Goal: Task Accomplishment & Management: Use online tool/utility

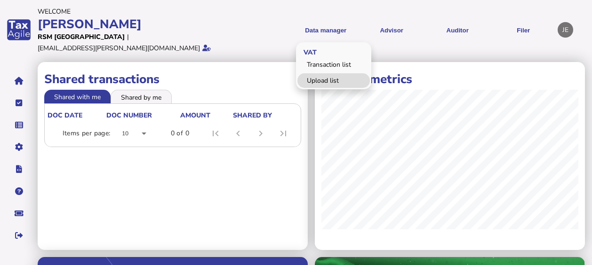
click at [329, 73] on link "Upload list" at bounding box center [333, 80] width 72 height 15
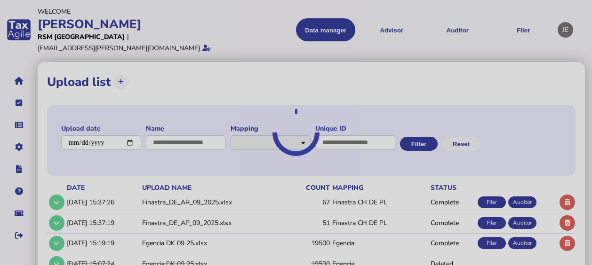
select select "**********"
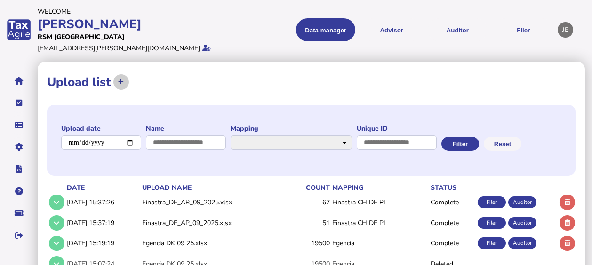
click at [123, 79] on icon at bounding box center [121, 82] width 6 height 6
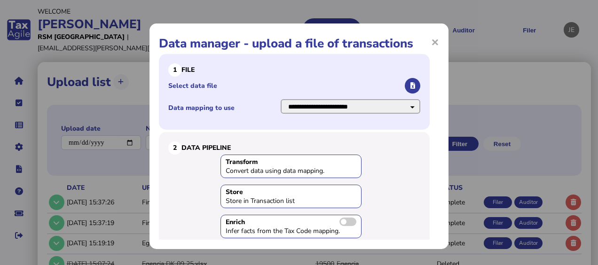
click at [401, 108] on select "**********" at bounding box center [351, 106] width 140 height 15
select select "**********"
click at [281, 99] on select "**********" at bounding box center [351, 106] width 140 height 15
click at [375, 106] on select "**********" at bounding box center [351, 106] width 140 height 15
click at [281, 99] on select "**********" at bounding box center [351, 106] width 140 height 15
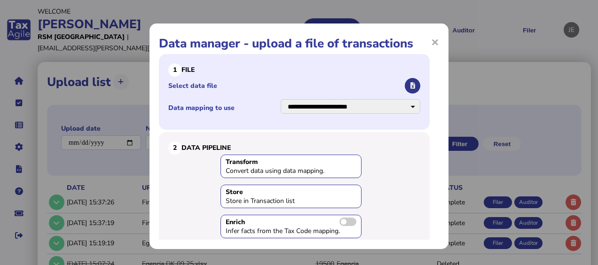
click at [405, 84] on button "button" at bounding box center [413, 86] width 16 height 16
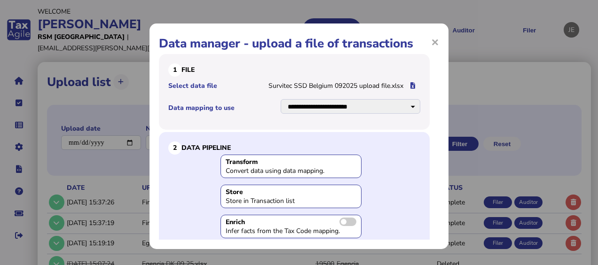
scroll to position [96, 0]
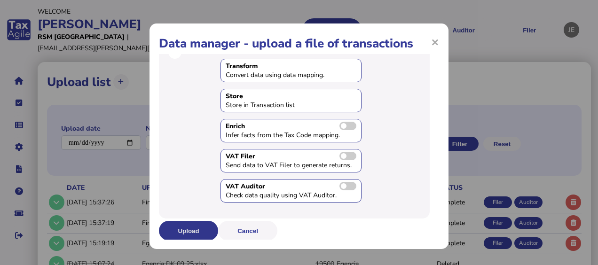
click at [182, 226] on button "Upload" at bounding box center [188, 231] width 59 height 20
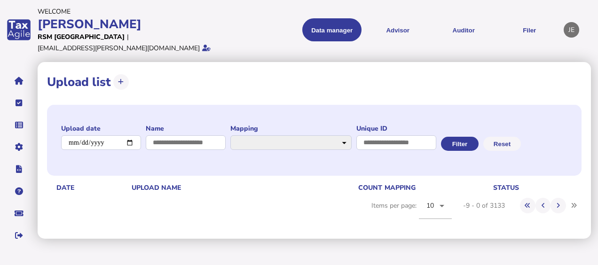
scroll to position [0, 0]
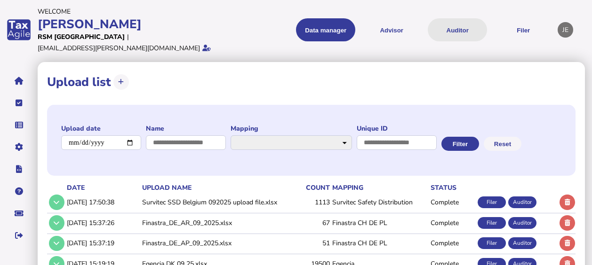
click at [455, 28] on button "Auditor" at bounding box center [457, 29] width 59 height 23
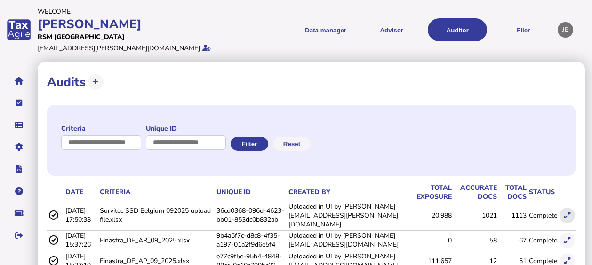
click at [565, 213] on icon at bounding box center [567, 216] width 6 height 6
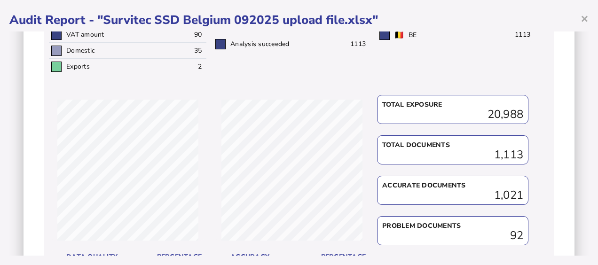
scroll to position [419, 0]
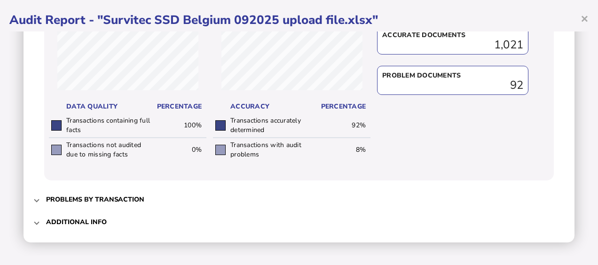
click at [36, 199] on span at bounding box center [37, 199] width 4 height 9
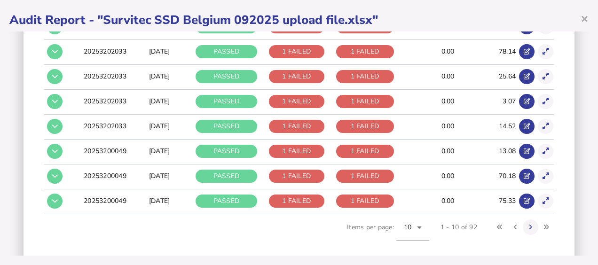
scroll to position [312, 0]
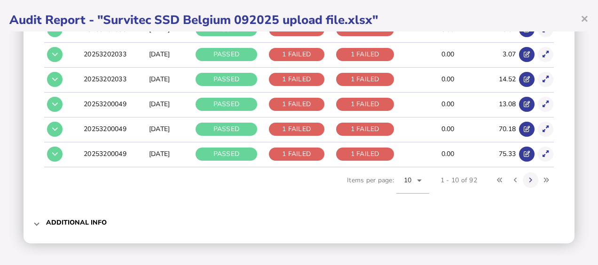
click at [33, 225] on mat-expansion-panel-header "Additional info" at bounding box center [299, 223] width 532 height 23
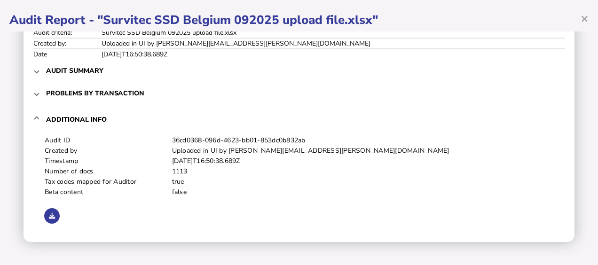
scroll to position [0, 0]
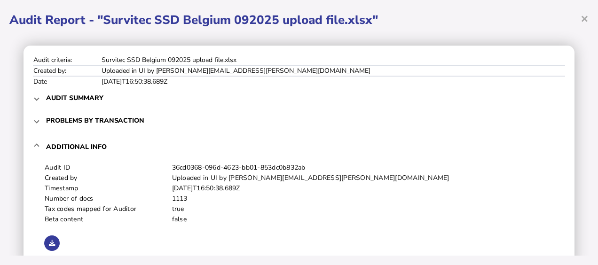
click at [88, 65] on td "Audit criteria:" at bounding box center [67, 60] width 68 height 10
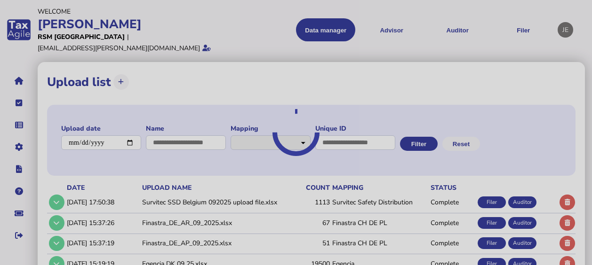
select select "**********"
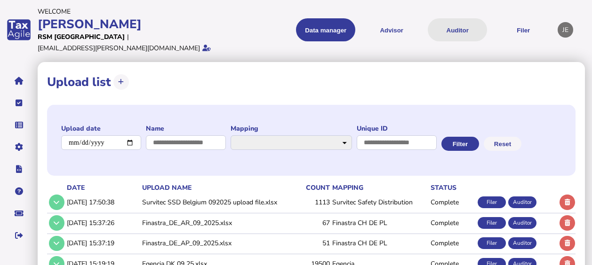
click at [455, 22] on button "Auditor" at bounding box center [457, 29] width 59 height 23
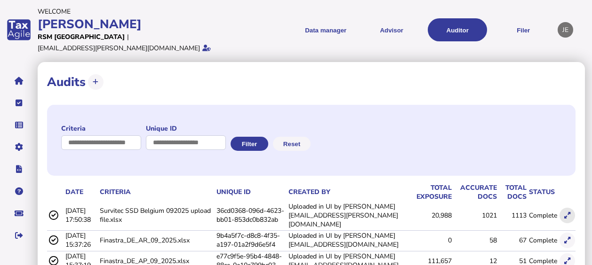
click at [568, 213] on icon at bounding box center [567, 216] width 6 height 6
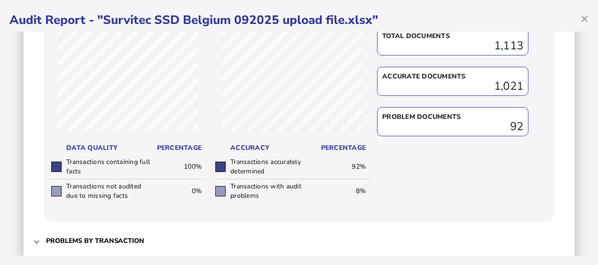
scroll to position [377, 0]
click at [127, 188] on td "Transactions not audited due to missing facts" at bounding box center [108, 192] width 88 height 24
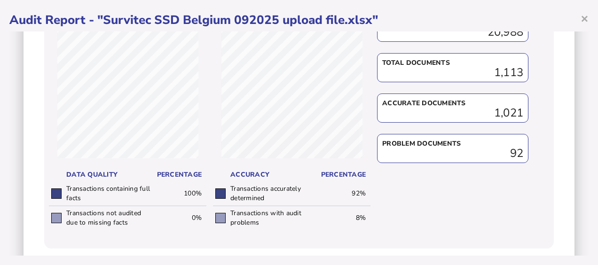
scroll to position [419, 0]
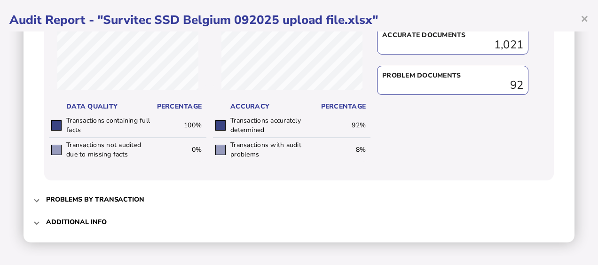
click at [308, 205] on span "Problems by transaction" at bounding box center [300, 200] width 508 height 22
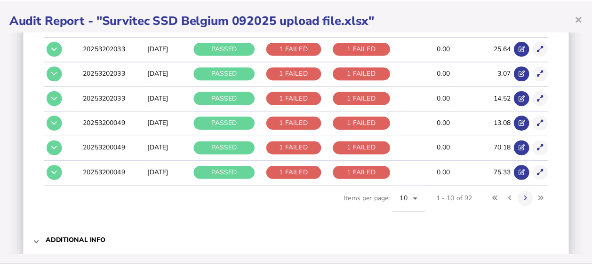
scroll to position [312, 0]
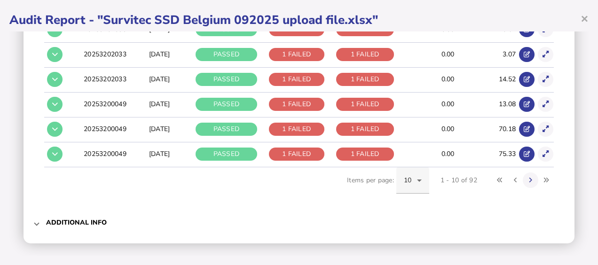
click at [414, 175] on icon at bounding box center [419, 180] width 11 height 11
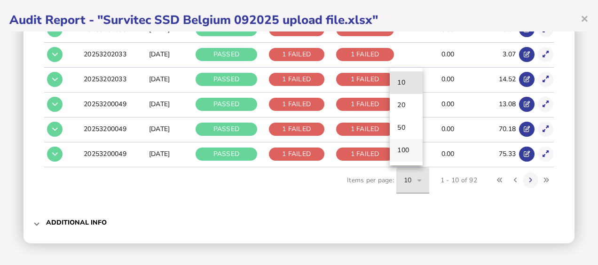
click at [407, 153] on span "100" at bounding box center [403, 150] width 12 height 11
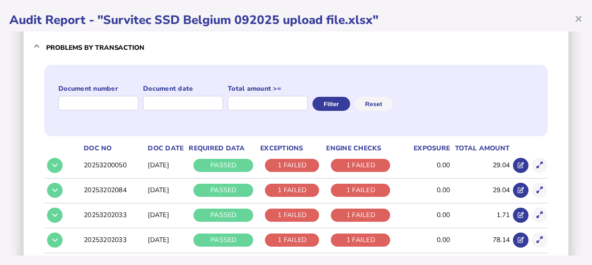
scroll to position [0, 0]
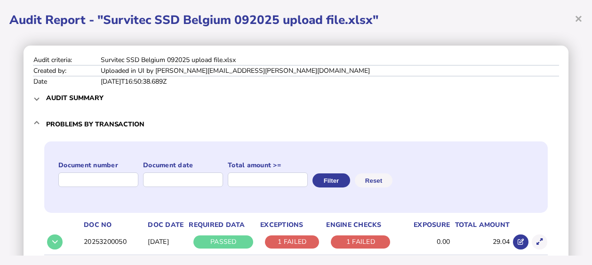
click at [33, 92] on mat-expansion-panel-header "Audit summary" at bounding box center [296, 98] width 526 height 23
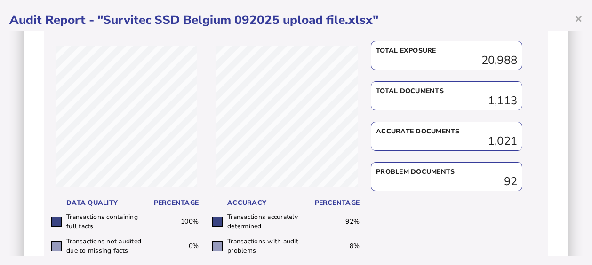
scroll to position [419, 0]
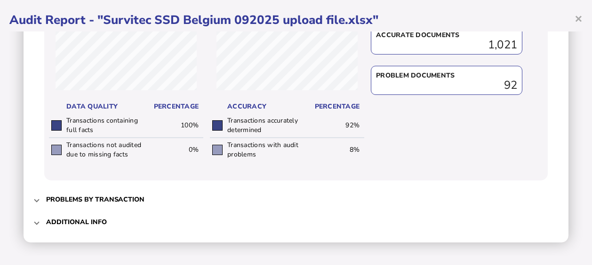
click at [77, 218] on h3 "Additional info" at bounding box center [76, 222] width 61 height 9
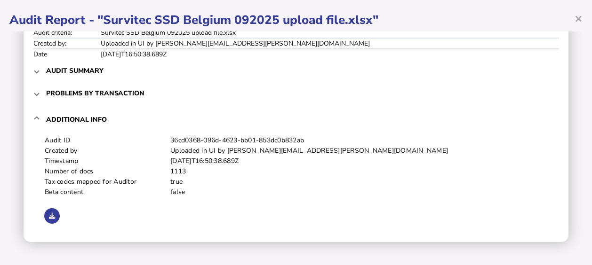
scroll to position [0, 0]
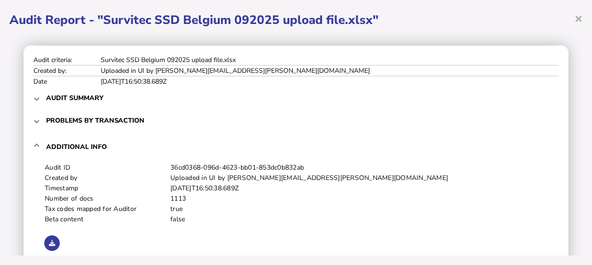
click at [40, 119] on mat-expansion-panel-header "Problems by transaction" at bounding box center [296, 120] width 526 height 23
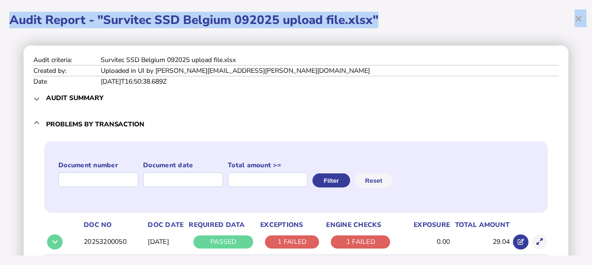
drag, startPoint x: 415, startPoint y: 18, endPoint x: -2, endPoint y: 27, distance: 416.8
click at [0, 27] on html "**********" at bounding box center [296, 244] width 592 height 488
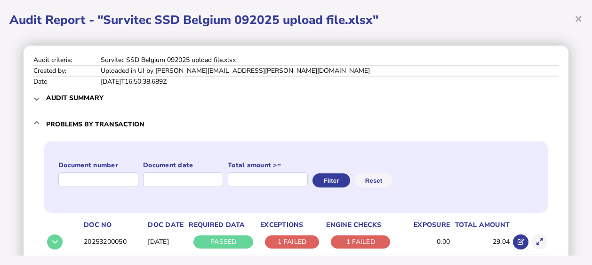
click at [62, 91] on span "Audit summary" at bounding box center [296, 98] width 501 height 22
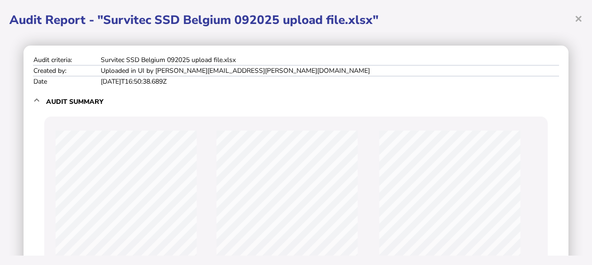
drag, startPoint x: 270, startPoint y: 83, endPoint x: 16, endPoint y: 56, distance: 255.9
click at [16, 56] on div "Audit criteria: Survitec SSD [GEOGRAPHIC_DATA] 092025 upload file.xlsx Created …" at bounding box center [295, 144] width 573 height 224
copy tbody "Audit criteria: Survitec SSD Belgium 092025 upload file.xlsx Created by: Upload…"
click at [421, 43] on div "Audit criteria: Survitec SSD [GEOGRAPHIC_DATA] 092025 upload file.xlsx Created …" at bounding box center [295, 144] width 573 height 224
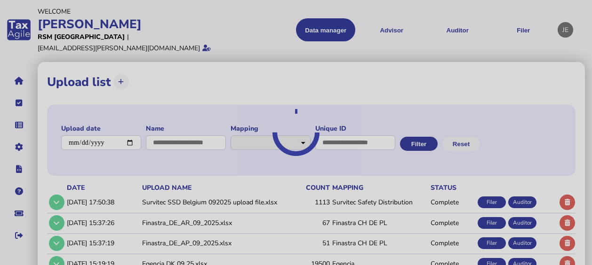
select select "**********"
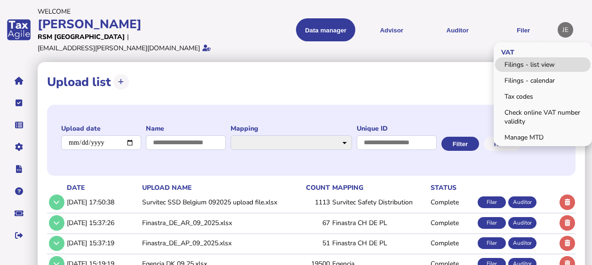
click at [520, 58] on link "Filings - list view" at bounding box center [542, 64] width 95 height 15
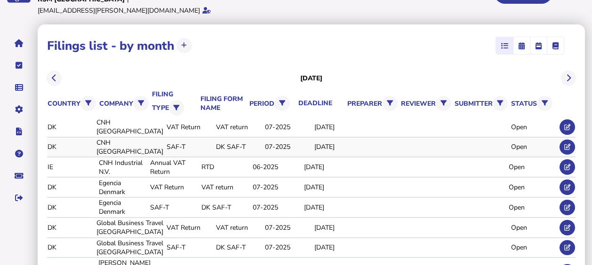
scroll to position [39, 0]
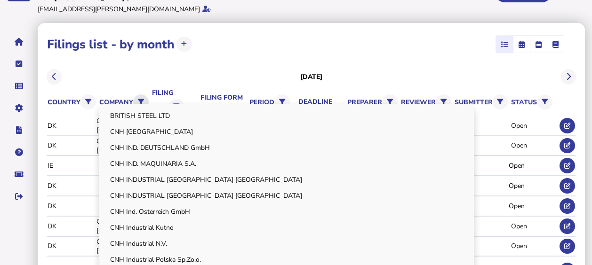
click at [138, 99] on icon at bounding box center [141, 102] width 6 height 6
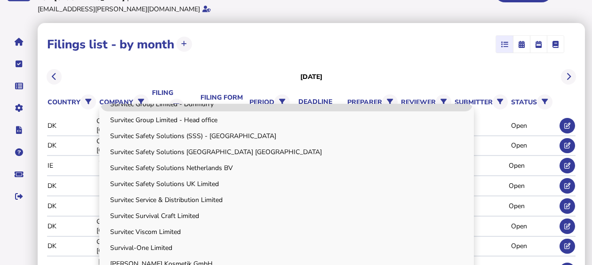
scroll to position [1469, 0]
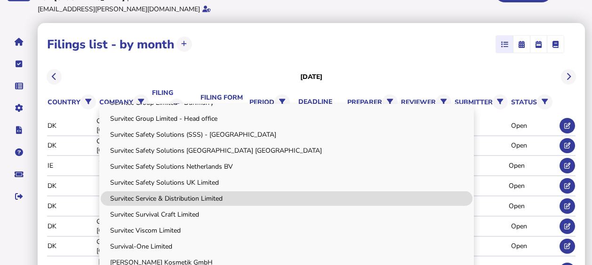
click at [167, 191] on link "Survitec Service & Distribution Limited" at bounding box center [287, 198] width 372 height 15
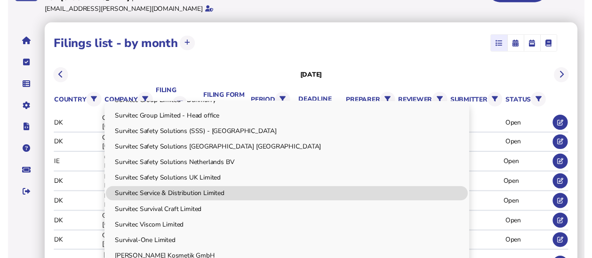
scroll to position [0, 0]
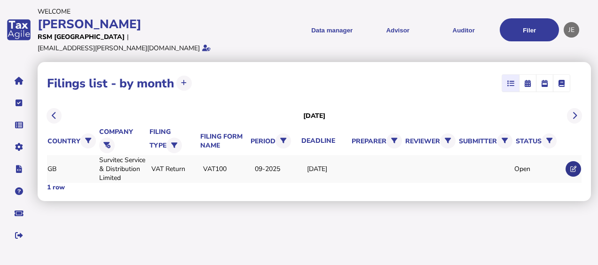
click at [574, 161] on button at bounding box center [574, 169] width 16 height 16
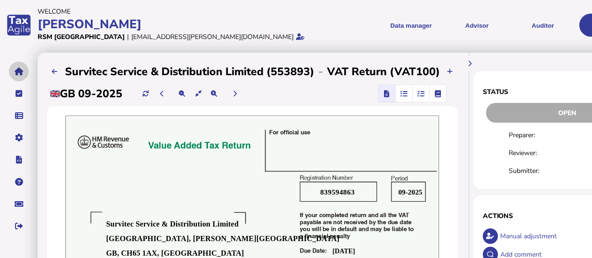
click at [19, 65] on button "navigate application pages" at bounding box center [19, 72] width 20 height 20
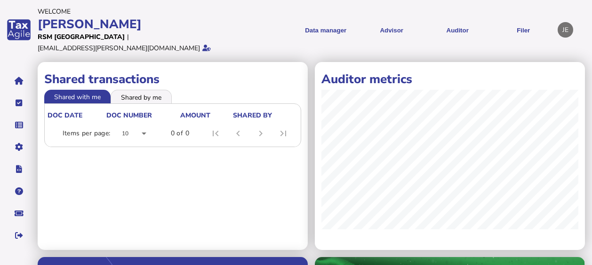
click at [0, 88] on html "Welcome Joanna Account: RSM UK | User: jo.errington@rsmuk.com Data manager VAT …" at bounding box center [296, 226] width 592 height 453
click at [16, 103] on icon "navigate application pages" at bounding box center [19, 103] width 7 height 0
select select "**********"
select select "********"
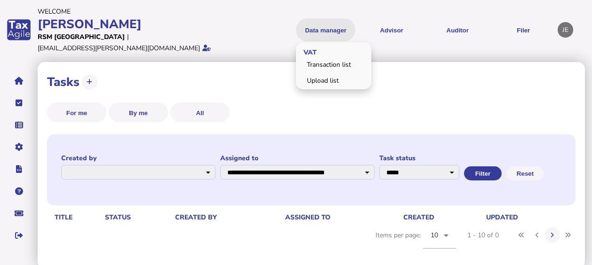
click at [328, 25] on button "Data manager" at bounding box center [325, 29] width 59 height 23
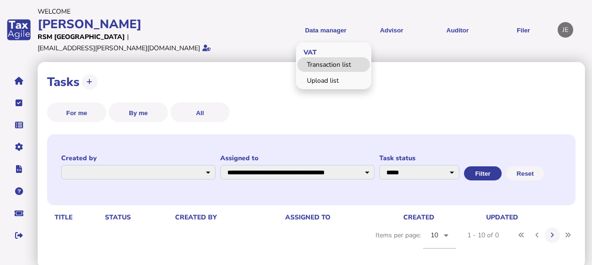
click at [329, 61] on link "Transaction list" at bounding box center [333, 64] width 72 height 15
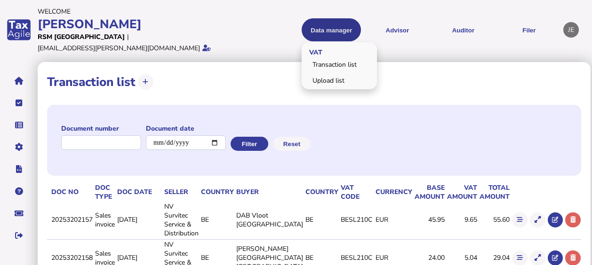
click at [344, 26] on button "Data manager" at bounding box center [331, 29] width 59 height 23
click at [336, 73] on link "Upload list" at bounding box center [339, 80] width 72 height 15
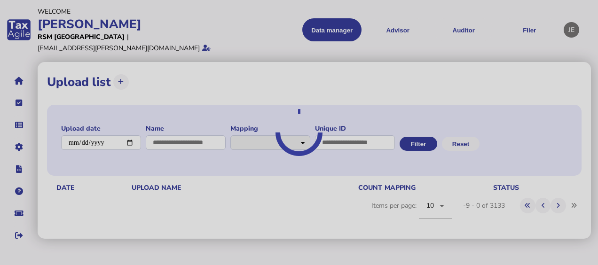
select select "**********"
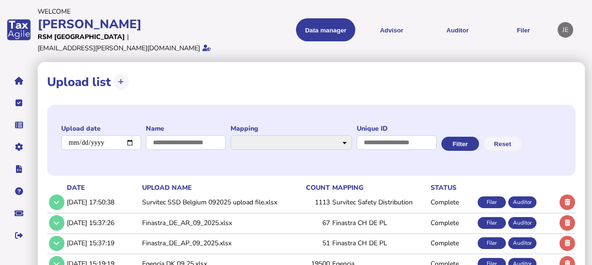
scroll to position [91, 0]
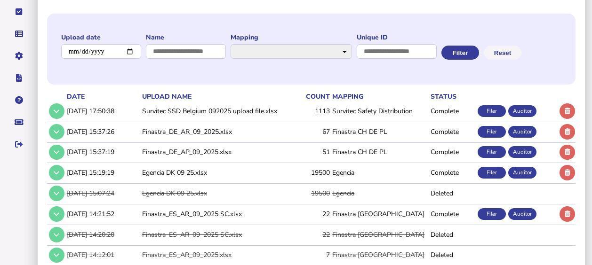
click at [482, 117] on div "Filer" at bounding box center [491, 111] width 28 height 12
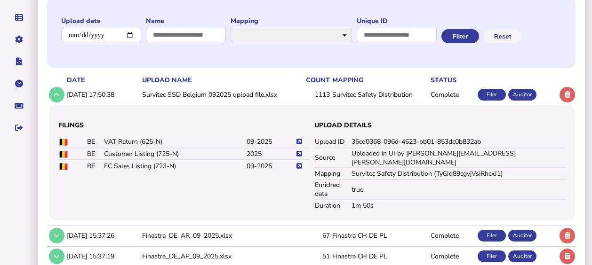
scroll to position [108, 0]
click at [300, 169] on icon at bounding box center [299, 166] width 6 height 6
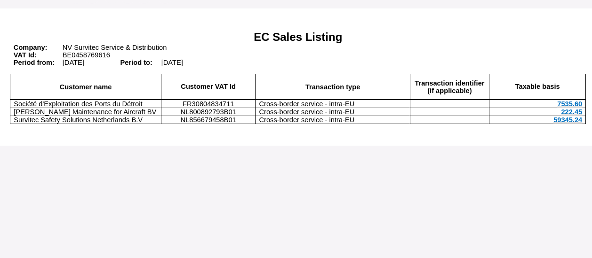
scroll to position [98, 271]
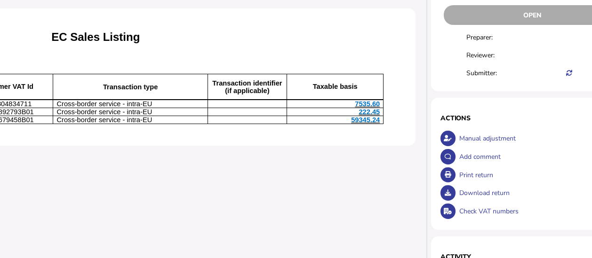
click at [457, 175] on div "Print return" at bounding box center [541, 175] width 168 height 18
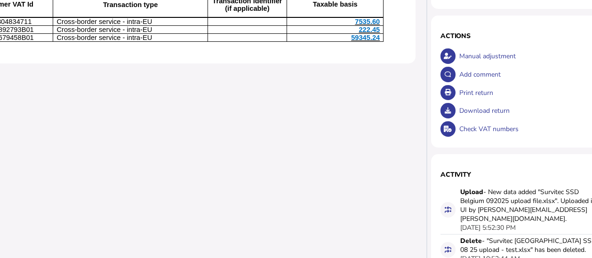
scroll to position [244, 271]
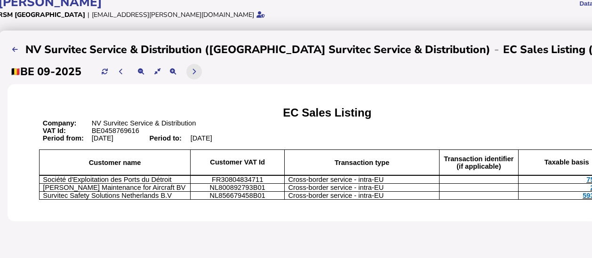
click at [196, 70] on icon at bounding box center [194, 72] width 4 height 6
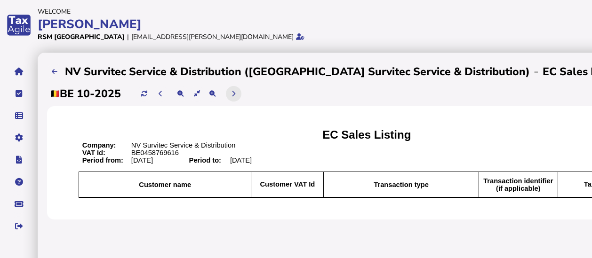
click at [238, 94] on button at bounding box center [234, 94] width 16 height 16
click at [53, 71] on icon at bounding box center [55, 72] width 6 height 6
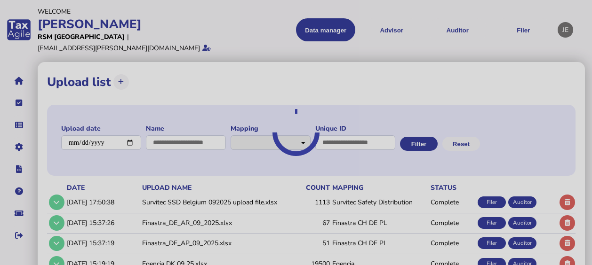
select select "**********"
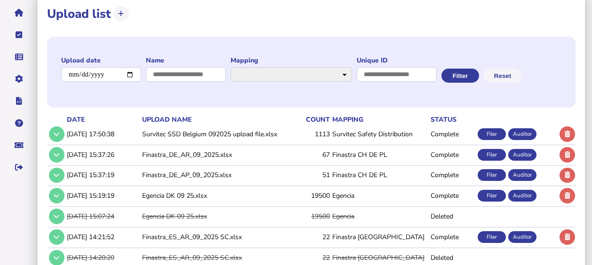
scroll to position [69, 0]
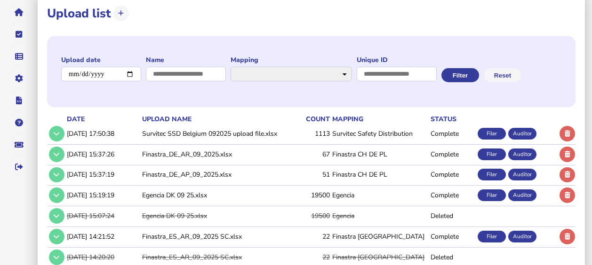
click at [263, 124] on th "upload name" at bounding box center [219, 119] width 159 height 10
click at [124, 143] on td "[DATE] 17:50:38" at bounding box center [102, 133] width 75 height 19
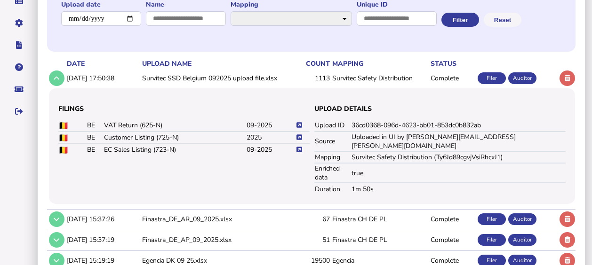
scroll to position [130, 0]
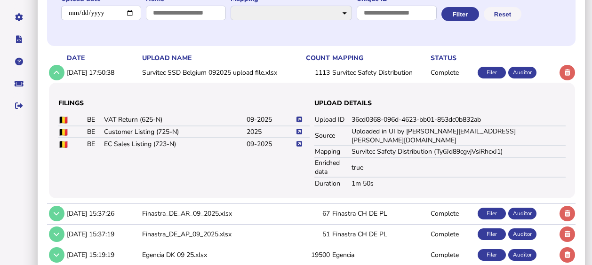
click at [300, 123] on icon at bounding box center [299, 120] width 6 height 6
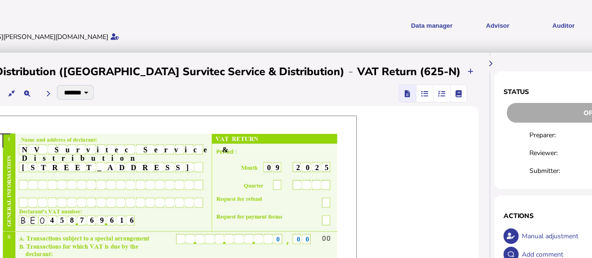
scroll to position [0, 186]
click at [433, 90] on span "button" at bounding box center [441, 93] width 16 height 17
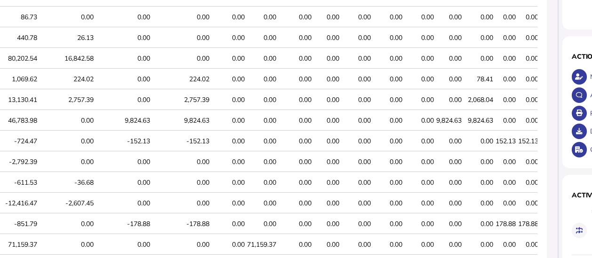
scroll to position [159, 117]
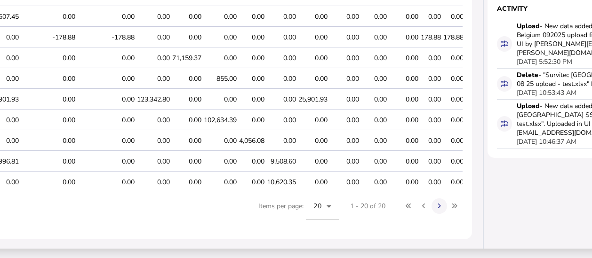
scroll to position [354, 0]
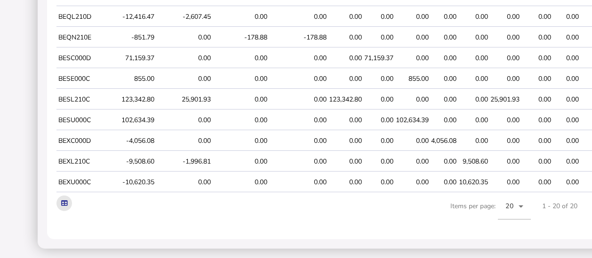
click at [60, 204] on button at bounding box center [64, 204] width 16 height 16
click at [274, 220] on app-ta-table-server-pagination "taxCode Taxable basis VAT amount Reversed VAT Deductible VAT 03 44 47 48 49 54 …" at bounding box center [355, 0] width 598 height 460
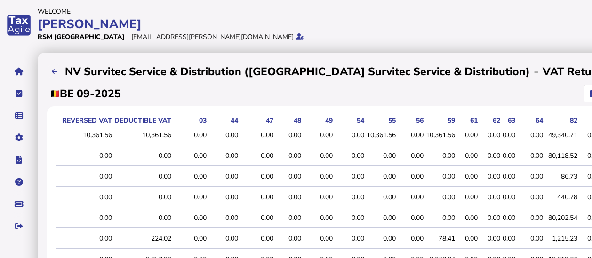
scroll to position [0, 166]
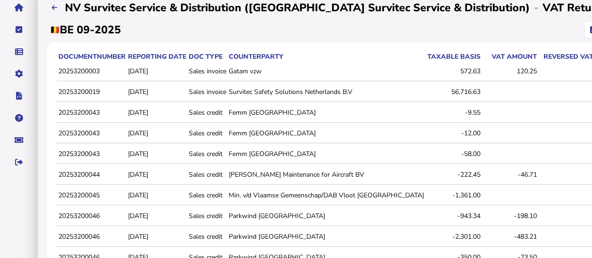
scroll to position [0, 0]
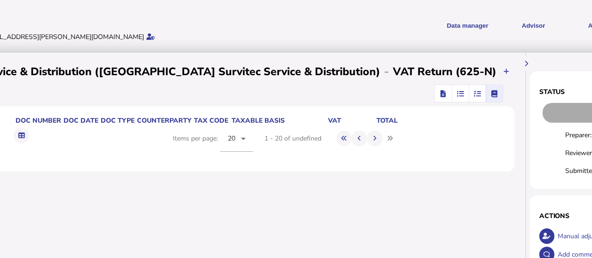
scroll to position [0, 148]
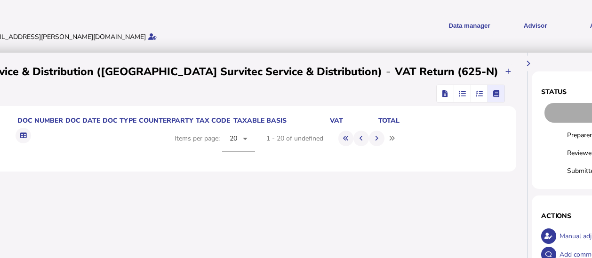
click at [442, 94] on icon "button" at bounding box center [444, 94] width 5 height 0
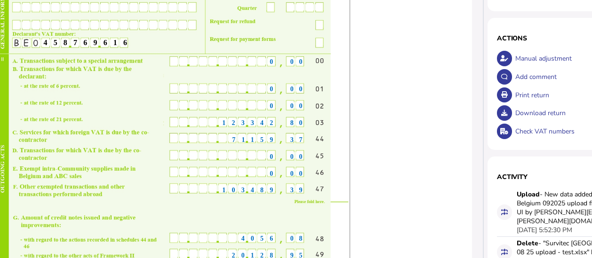
scroll to position [178, 192]
click at [513, 87] on div "Print return" at bounding box center [594, 95] width 163 height 18
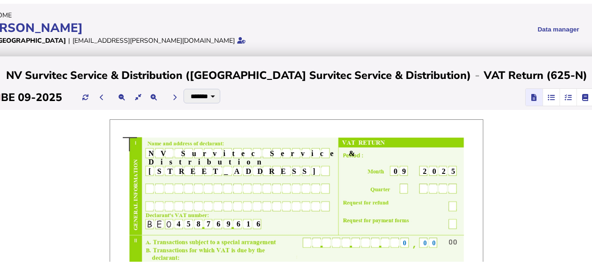
scroll to position [0, 0]
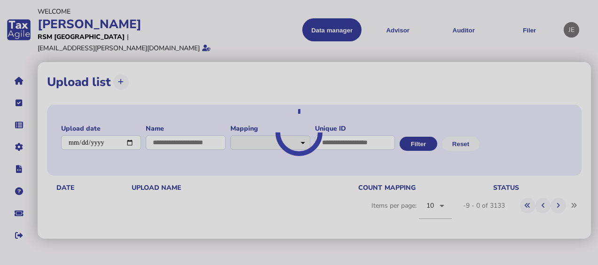
select select "**********"
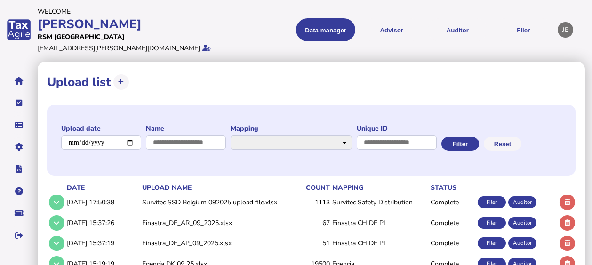
click at [222, 212] on td "Survitec SSD Belgium 092025 upload file.xlsx" at bounding box center [219, 202] width 159 height 19
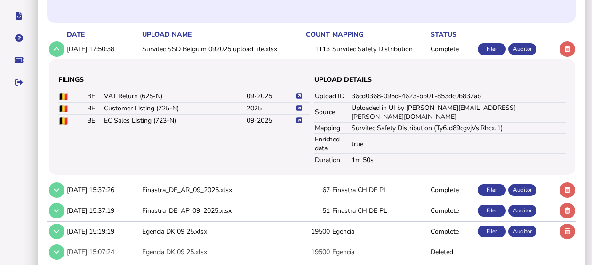
scroll to position [154, 0]
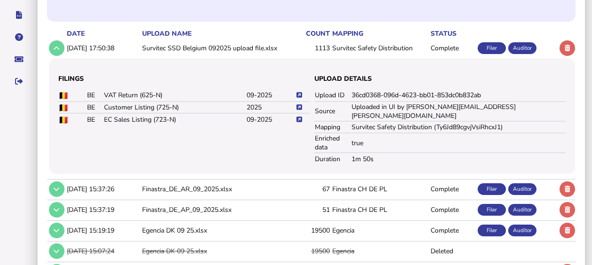
click at [302, 123] on button at bounding box center [299, 119] width 7 height 7
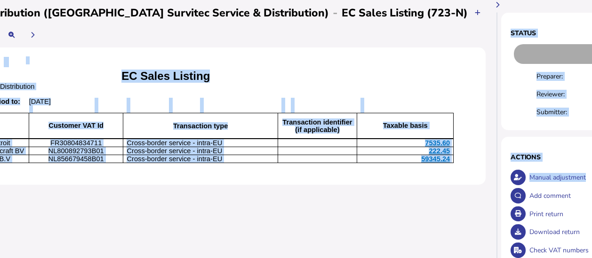
scroll to position [59, 231]
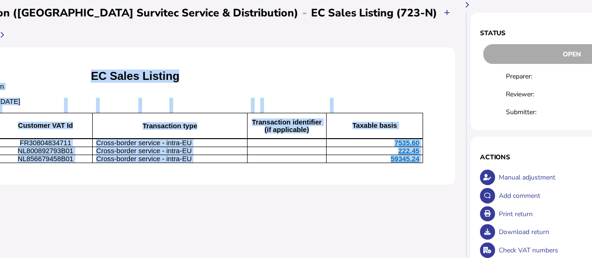
drag, startPoint x: 67, startPoint y: 118, endPoint x: 336, endPoint y: 185, distance: 277.3
click at [336, 185] on div "EC Sales Listing Company: NV Survitec Service & Distribution VAT Id: BE04587696…" at bounding box center [135, 116] width 639 height 137
copy div "EC Sales Listing Company: NV Survitec Service & Distribution VAT Id: BE04587696…"
